Goal: Information Seeking & Learning: Learn about a topic

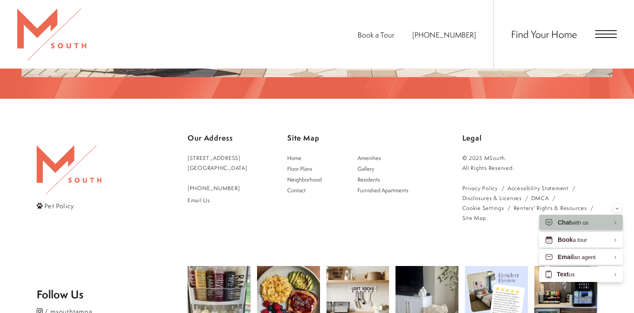
scroll to position [1528, 0]
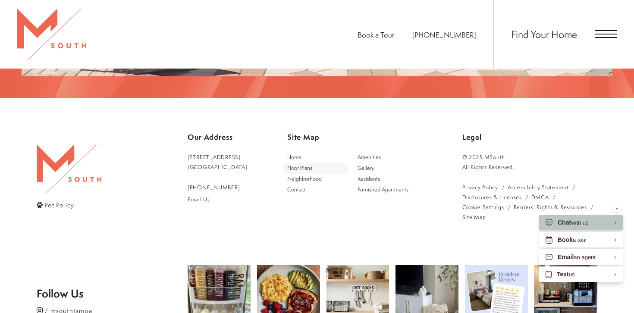
click at [308, 164] on span "Floor Plans" at bounding box center [299, 167] width 25 height 7
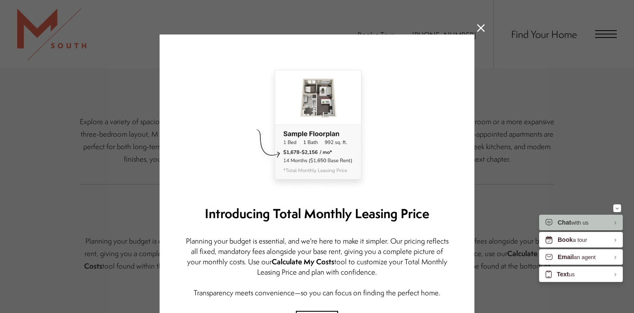
click at [480, 29] on icon at bounding box center [481, 28] width 8 height 8
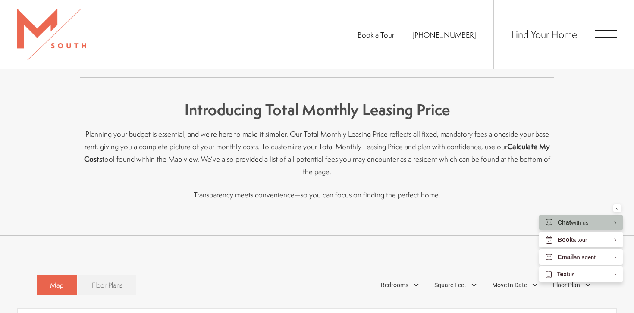
scroll to position [304, 0]
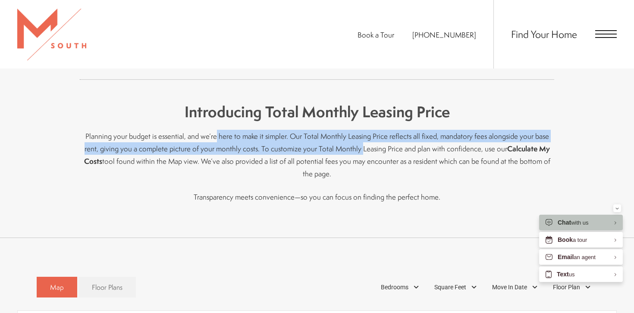
drag, startPoint x: 215, startPoint y: 137, endPoint x: 344, endPoint y: 151, distance: 130.2
click at [344, 151] on p "Planning your budget is essential, and we’re here to make it simpler. Our Total…" at bounding box center [317, 155] width 475 height 50
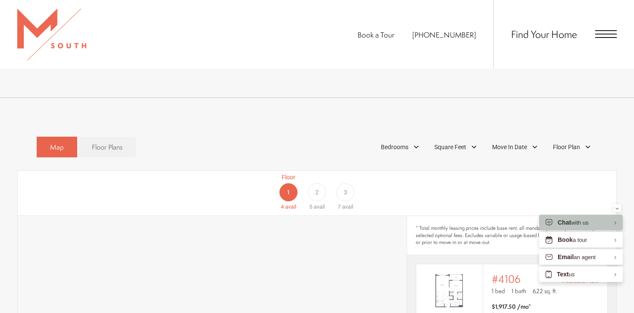
scroll to position [378, 0]
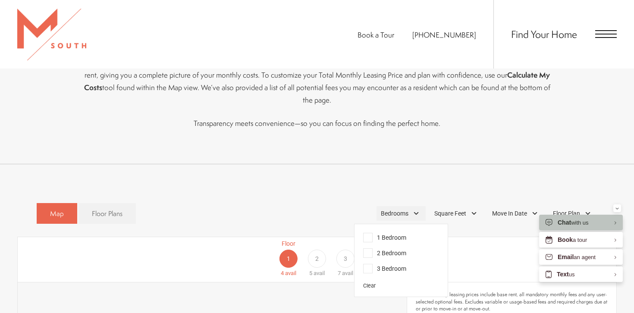
click at [396, 209] on span "Bedrooms" at bounding box center [395, 213] width 28 height 9
click at [387, 249] on span "2 Bedroom" at bounding box center [384, 253] width 43 height 9
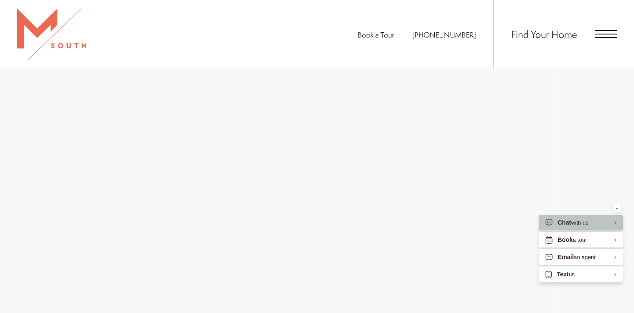
scroll to position [1262, 0]
